Goal: Transaction & Acquisition: Purchase product/service

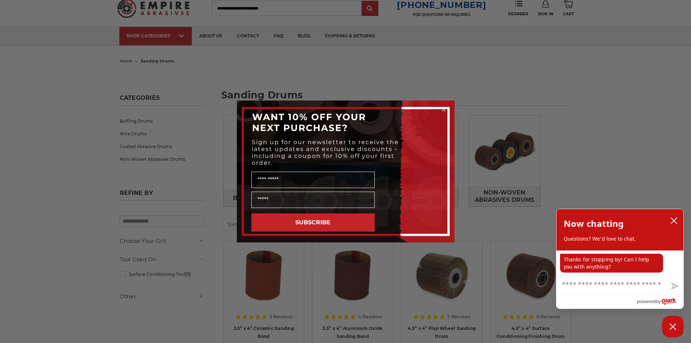
scroll to position [36, 0]
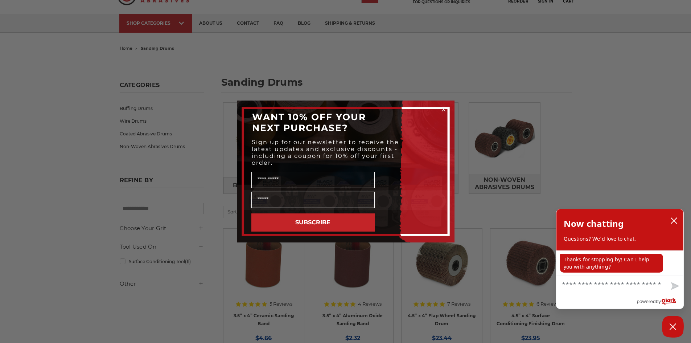
click at [92, 219] on div "Close dialog WANT 10% OFF YOUR NEXT PURCHASE? Sign up for our newsletter to rec…" at bounding box center [345, 171] width 691 height 343
click at [442, 111] on icon "Close dialog" at bounding box center [443, 109] width 3 height 3
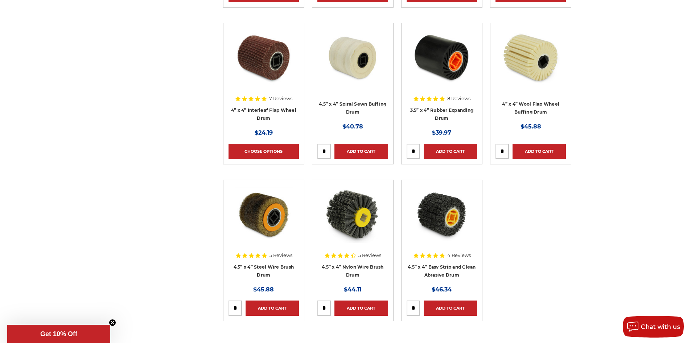
scroll to position [399, 0]
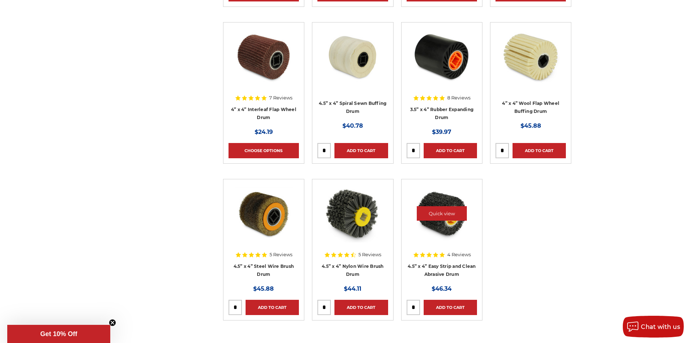
click at [446, 227] on img at bounding box center [442, 213] width 58 height 58
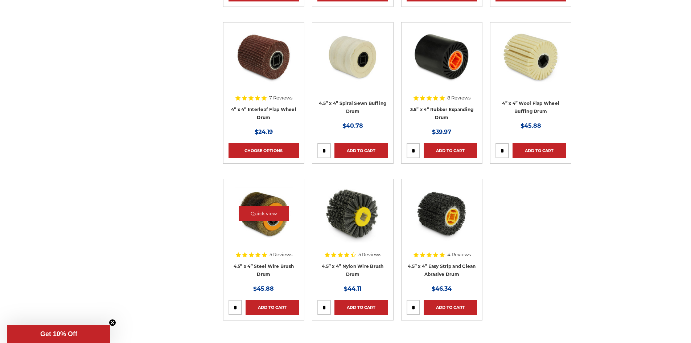
click at [266, 237] on img at bounding box center [264, 213] width 58 height 58
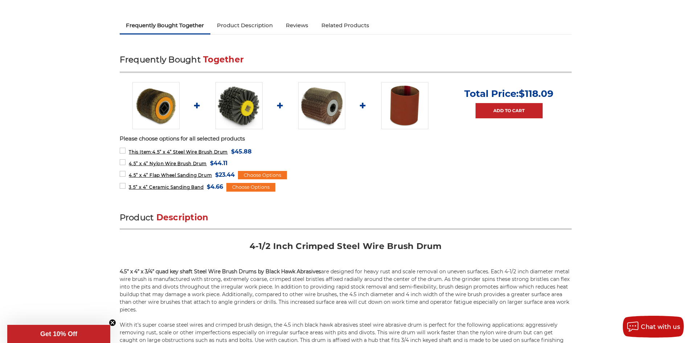
scroll to position [181, 0]
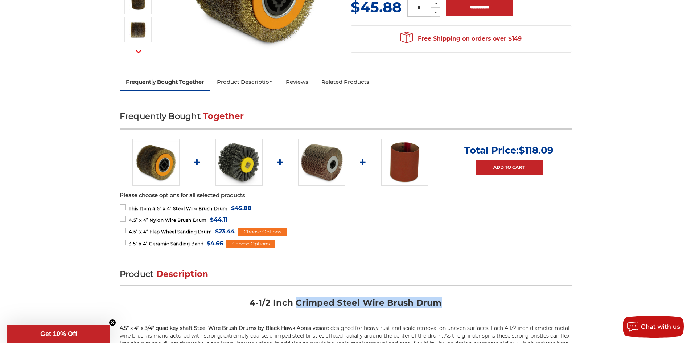
drag, startPoint x: 297, startPoint y: 303, endPoint x: 440, endPoint y: 306, distance: 143.3
click at [440, 306] on h2 "4-1/2 Inch Crimped Steel Wire Brush Drum" at bounding box center [346, 305] width 452 height 16
copy h2 "Crimped Steel Wire Brush Drum"
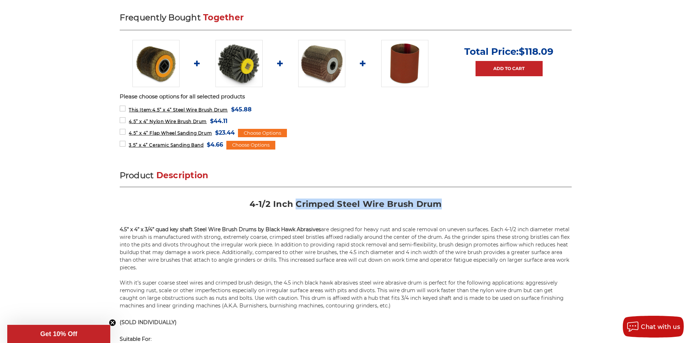
scroll to position [290, 0]
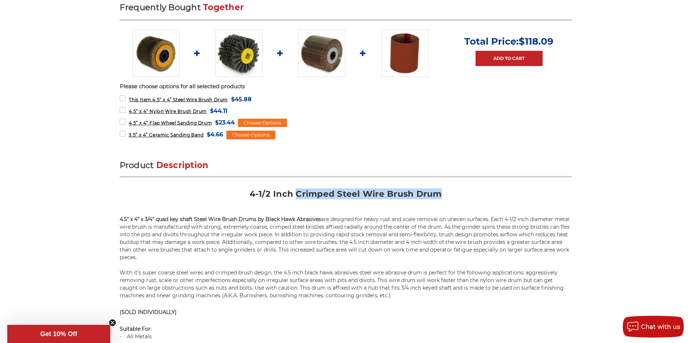
click at [241, 56] on img at bounding box center [238, 53] width 47 height 47
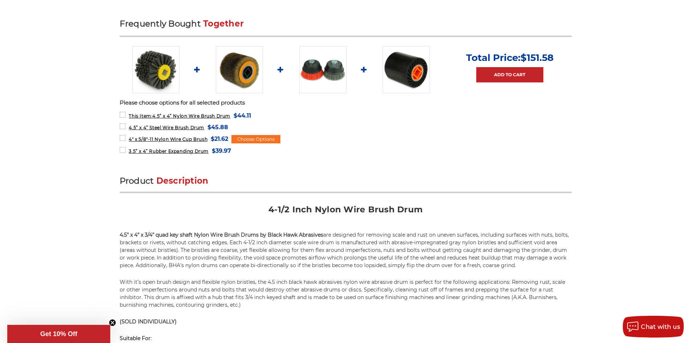
scroll to position [290, 0]
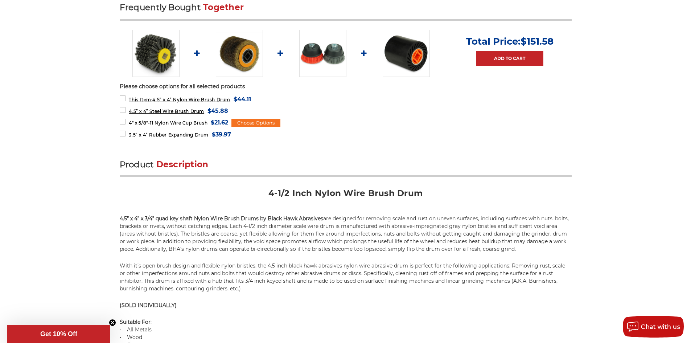
click at [328, 265] on p "With it’s open brush design and flexible nylon bristles, the 4.5 inch black haw…" at bounding box center [346, 277] width 452 height 30
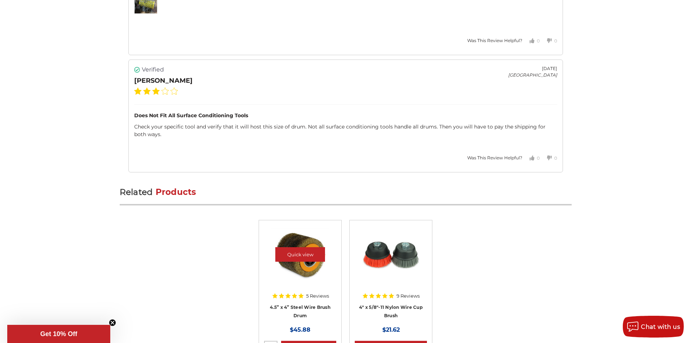
scroll to position [1595, 0]
